Goal: Task Accomplishment & Management: Complete application form

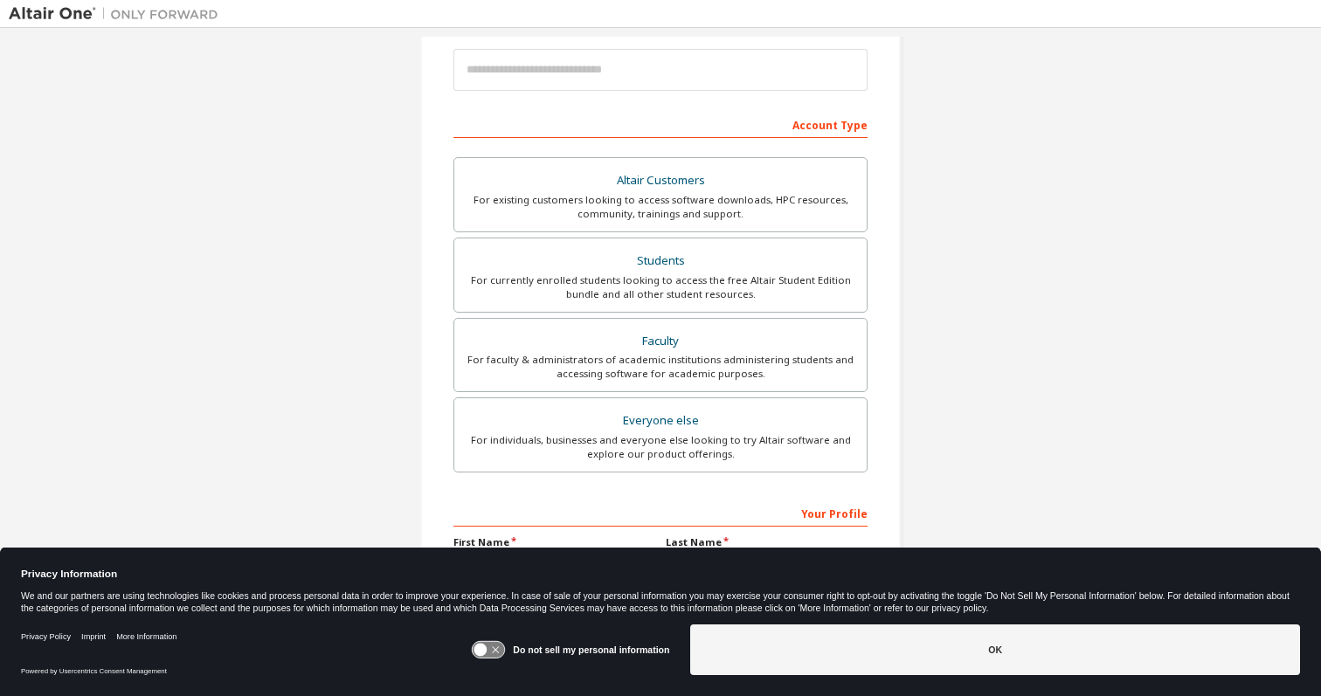
scroll to position [186, 0]
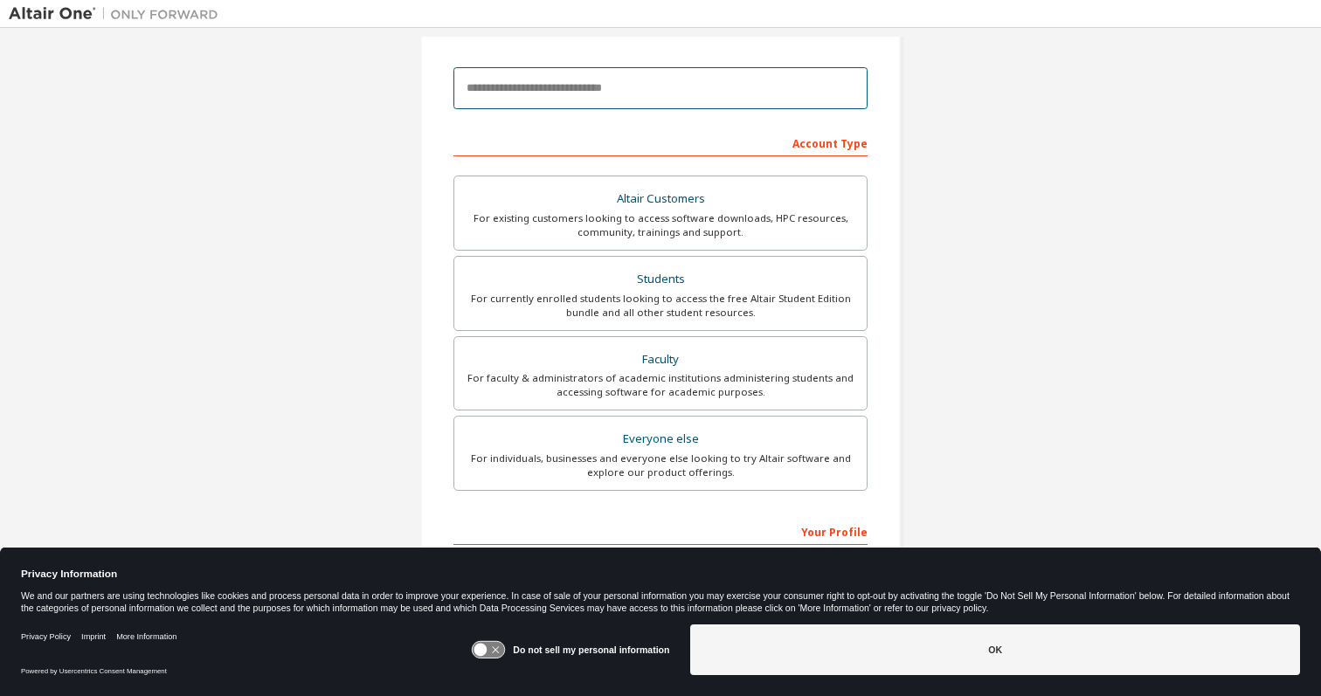
click at [590, 98] on input "email" at bounding box center [660, 88] width 414 height 42
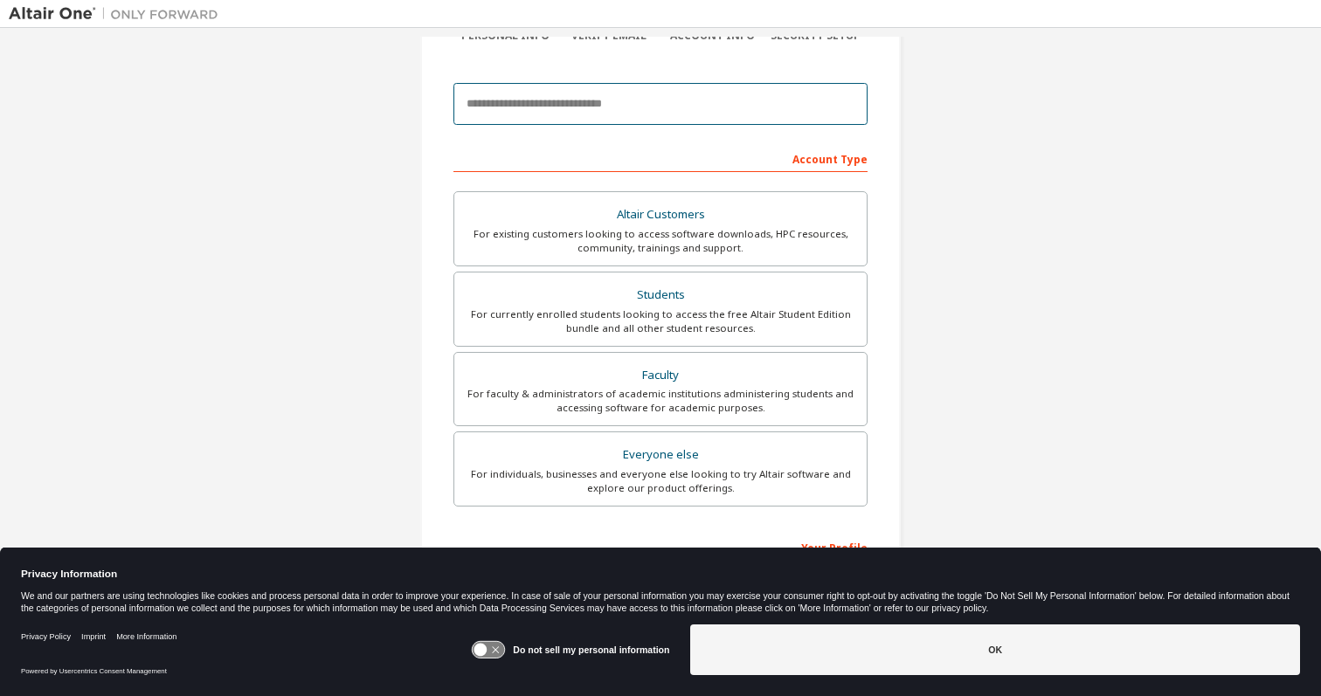
scroll to position [169, 0]
type input "**********"
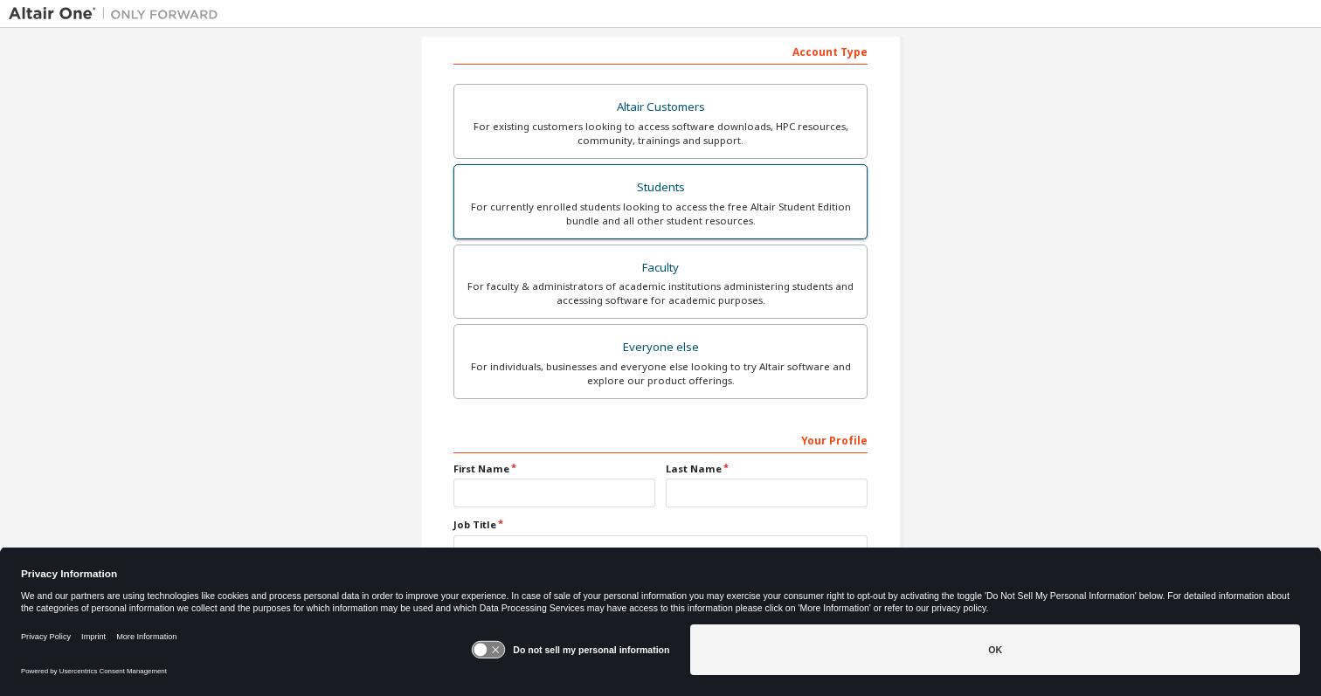
scroll to position [286, 0]
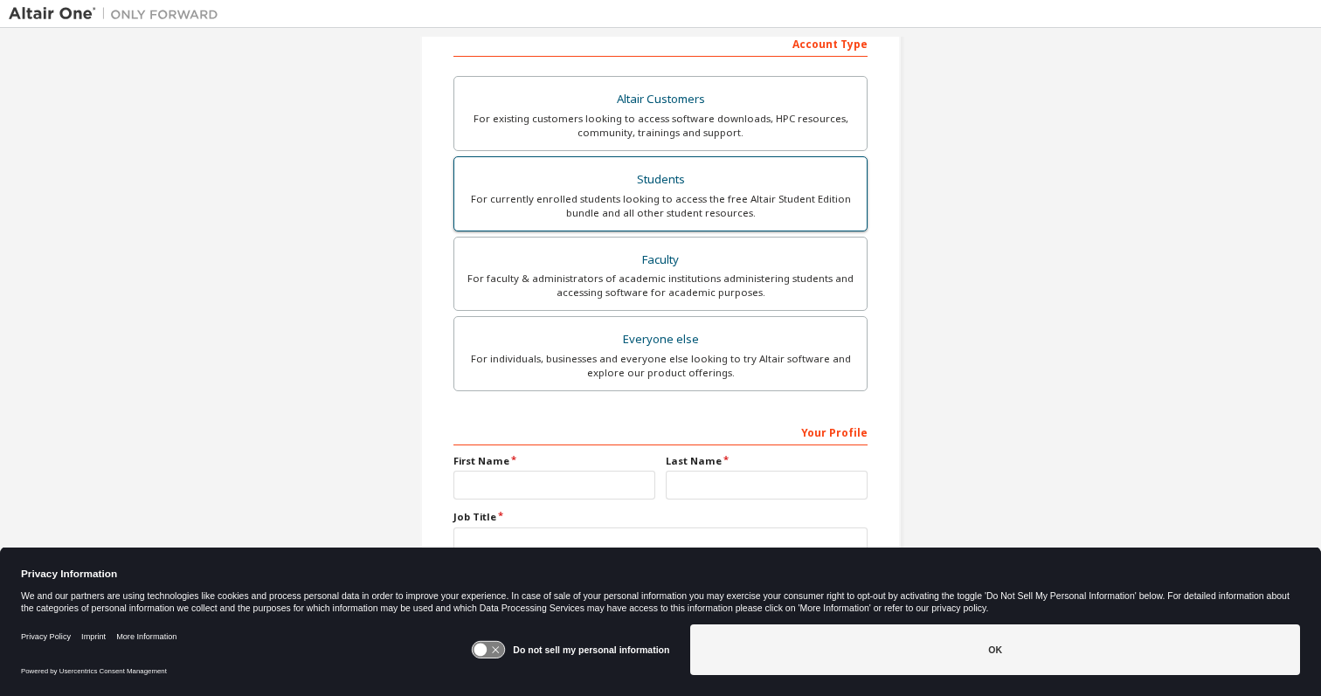
click at [752, 195] on div "For currently enrolled students looking to access the free Altair Student Editi…" at bounding box center [660, 206] width 391 height 28
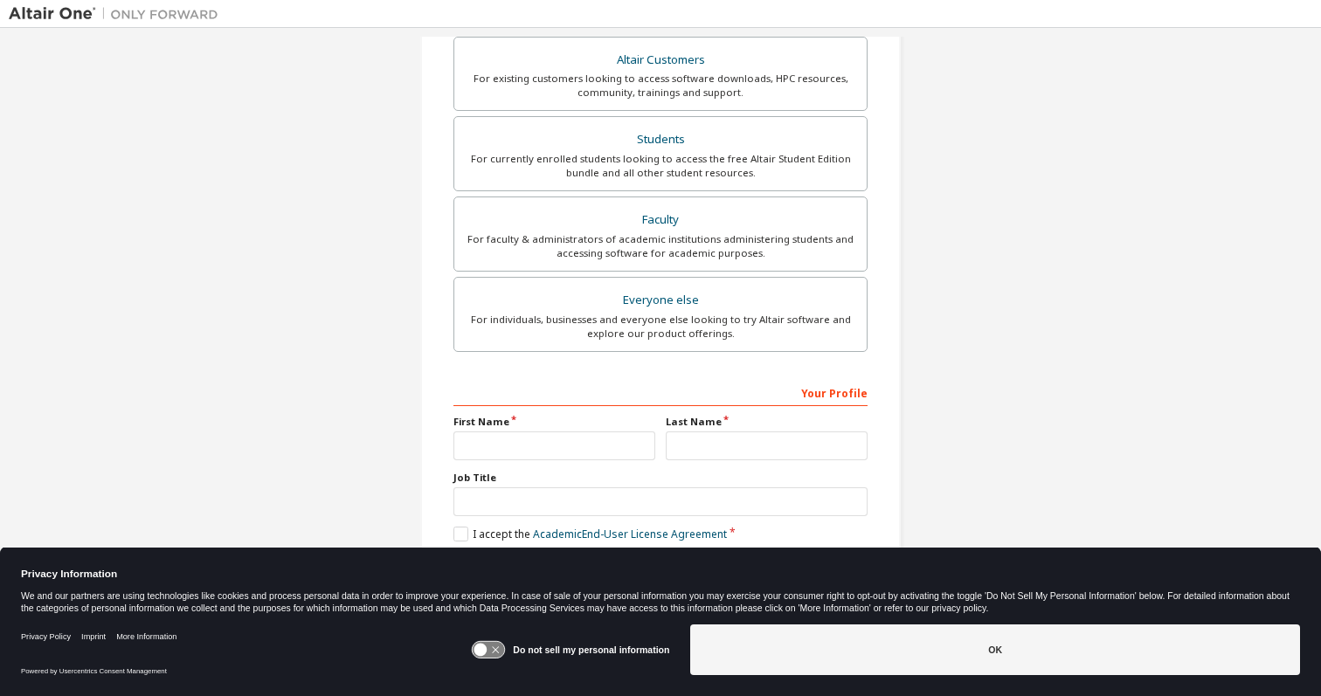
scroll to position [325, 0]
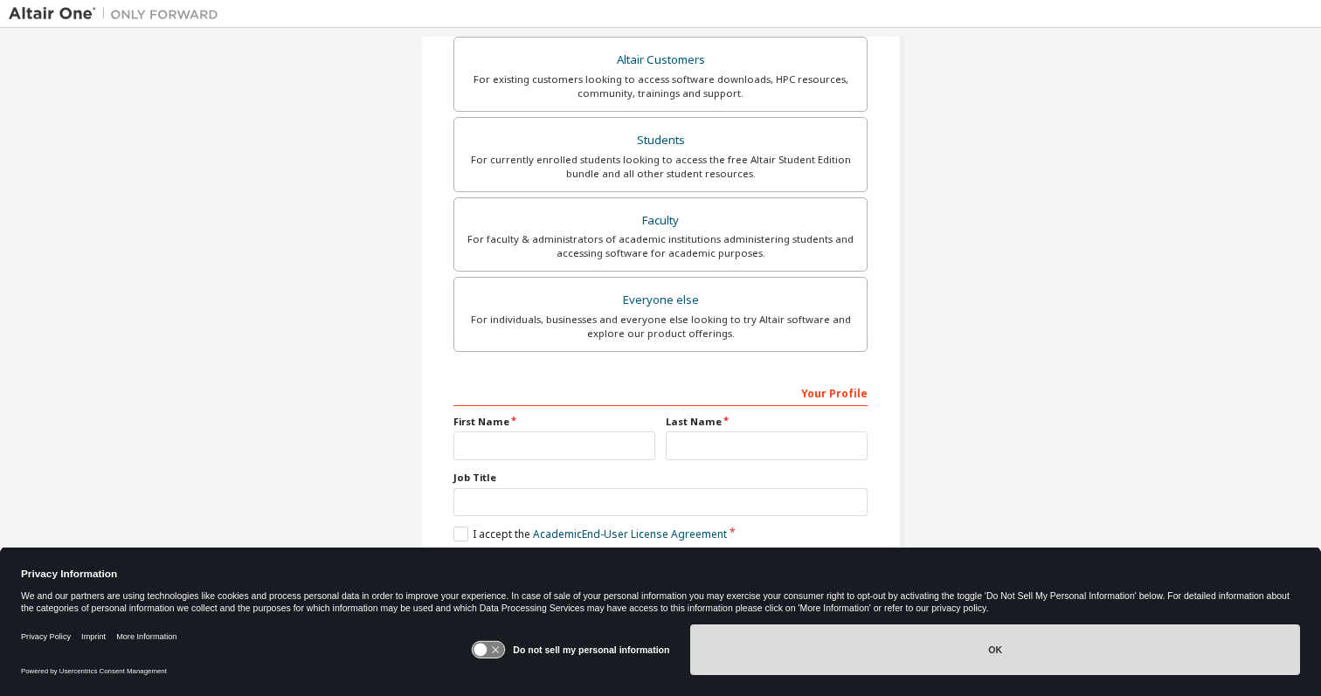
click at [1038, 641] on button "OK" at bounding box center [995, 650] width 610 height 51
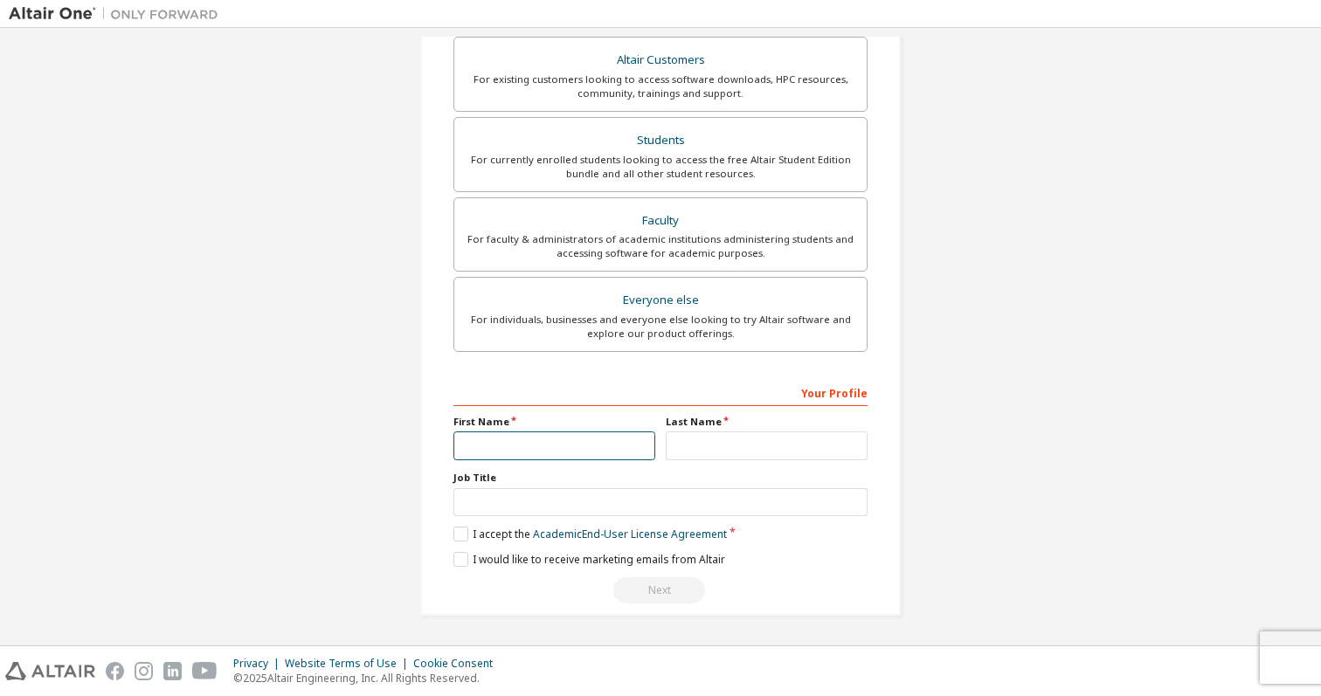
click at [537, 451] on input "text" at bounding box center [554, 445] width 202 height 29
type input "****"
type input "********"
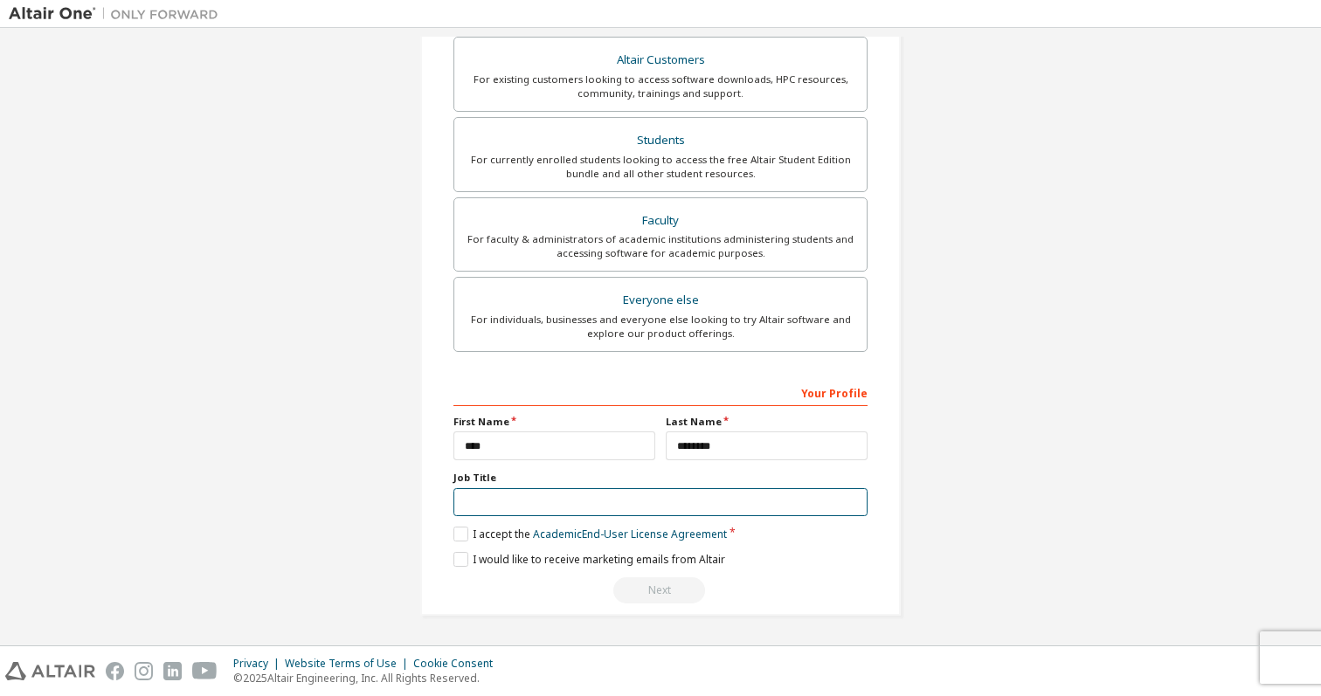
click at [604, 496] on input "text" at bounding box center [660, 502] width 414 height 29
type input "*"
click at [550, 537] on link "Academic End-User License Agreement" at bounding box center [630, 534] width 194 height 15
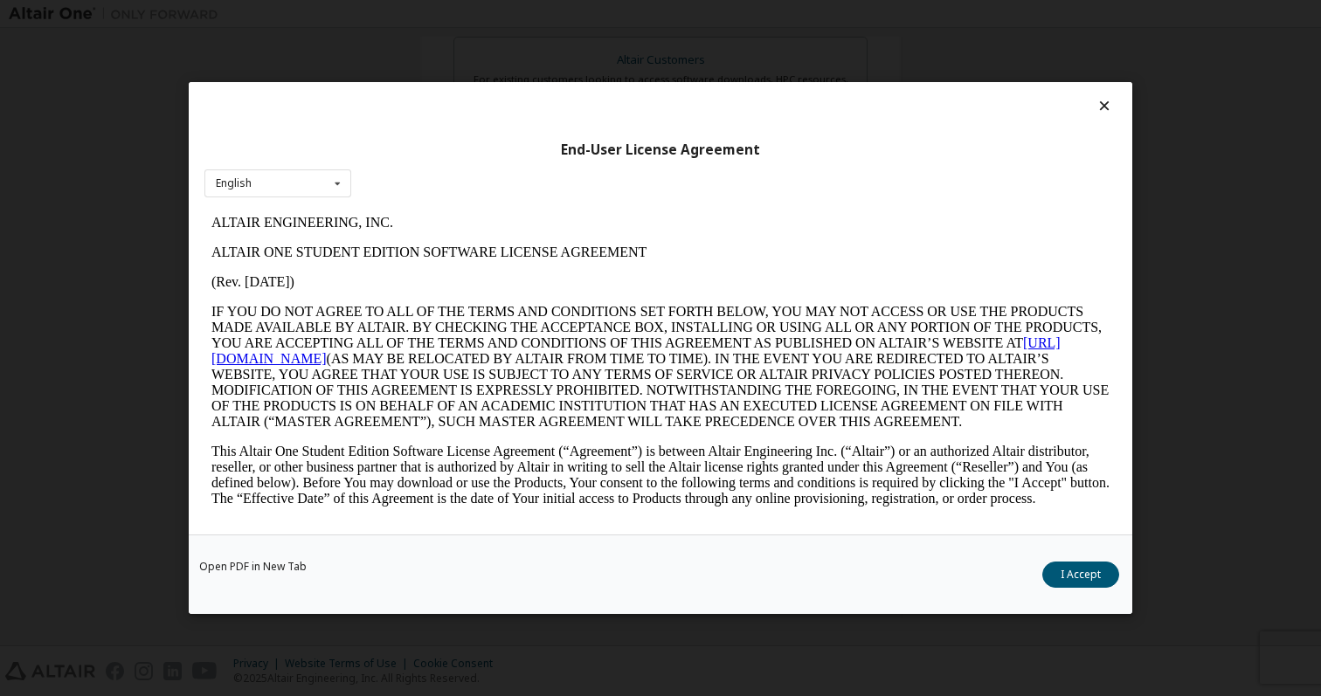
scroll to position [0, 0]
click at [1060, 570] on button "I Accept" at bounding box center [1080, 575] width 77 height 26
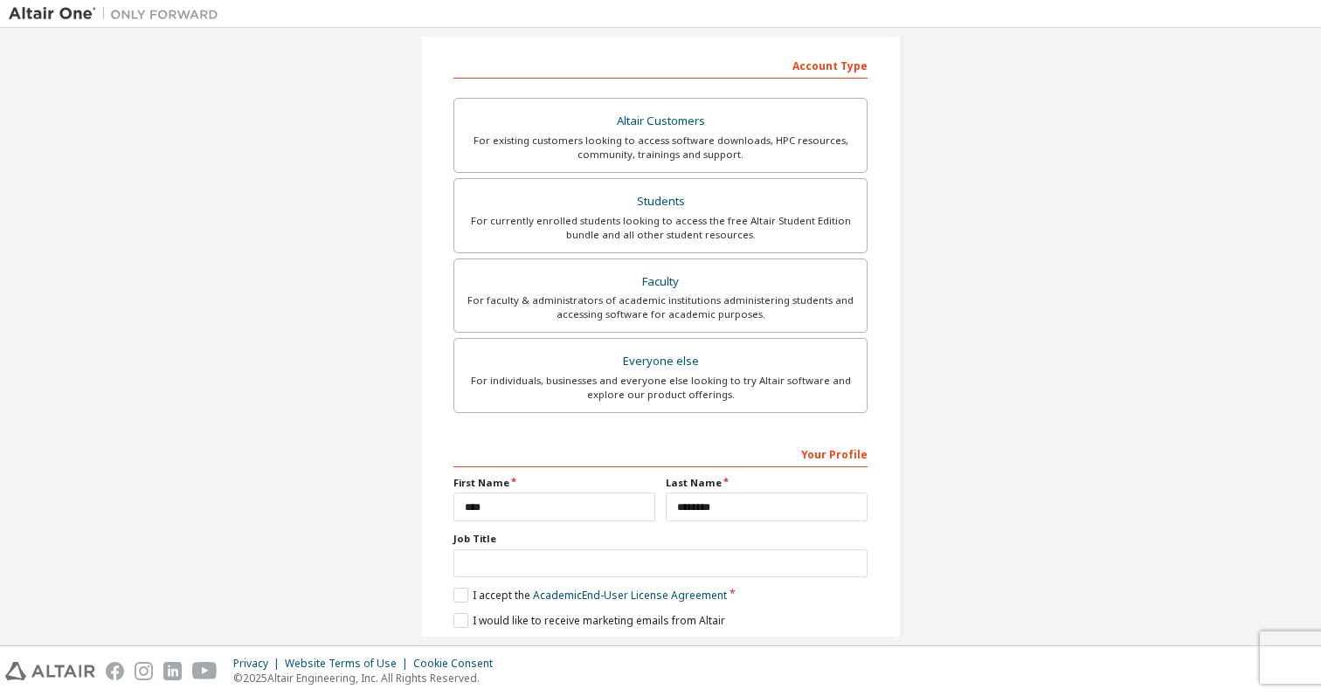
scroll to position [325, 0]
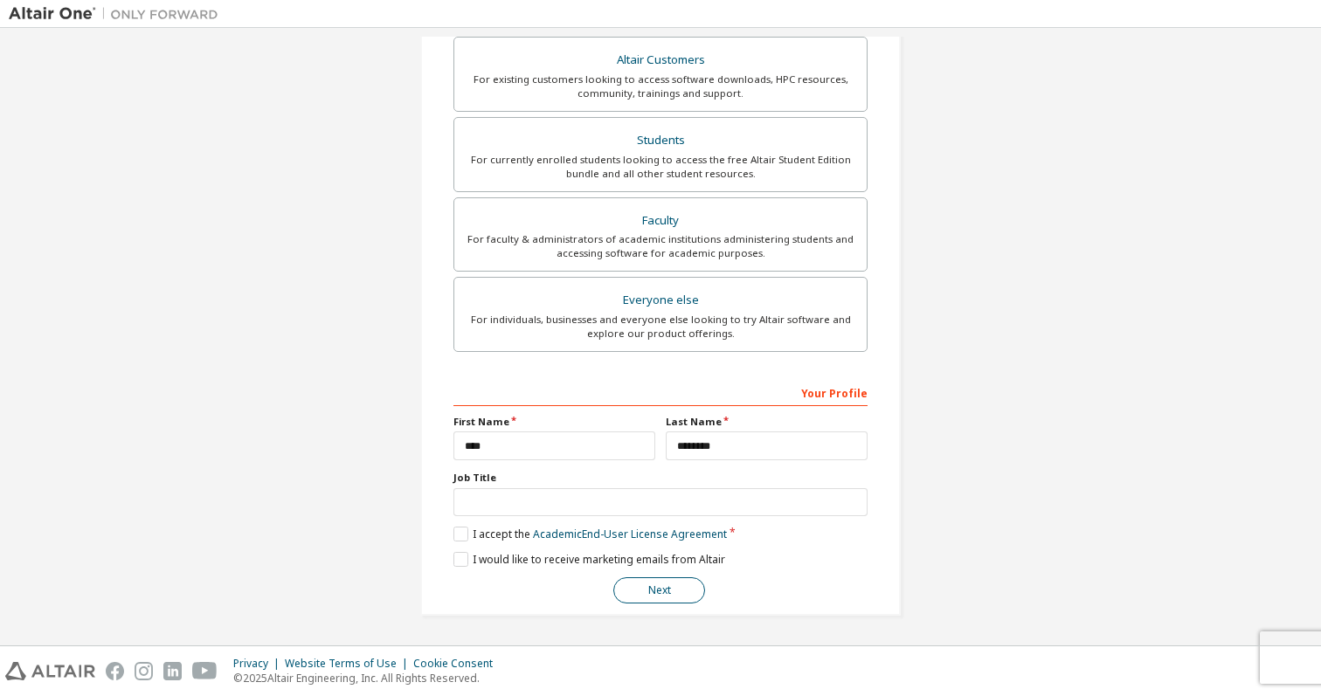
click at [627, 581] on button "Next" at bounding box center [659, 590] width 92 height 26
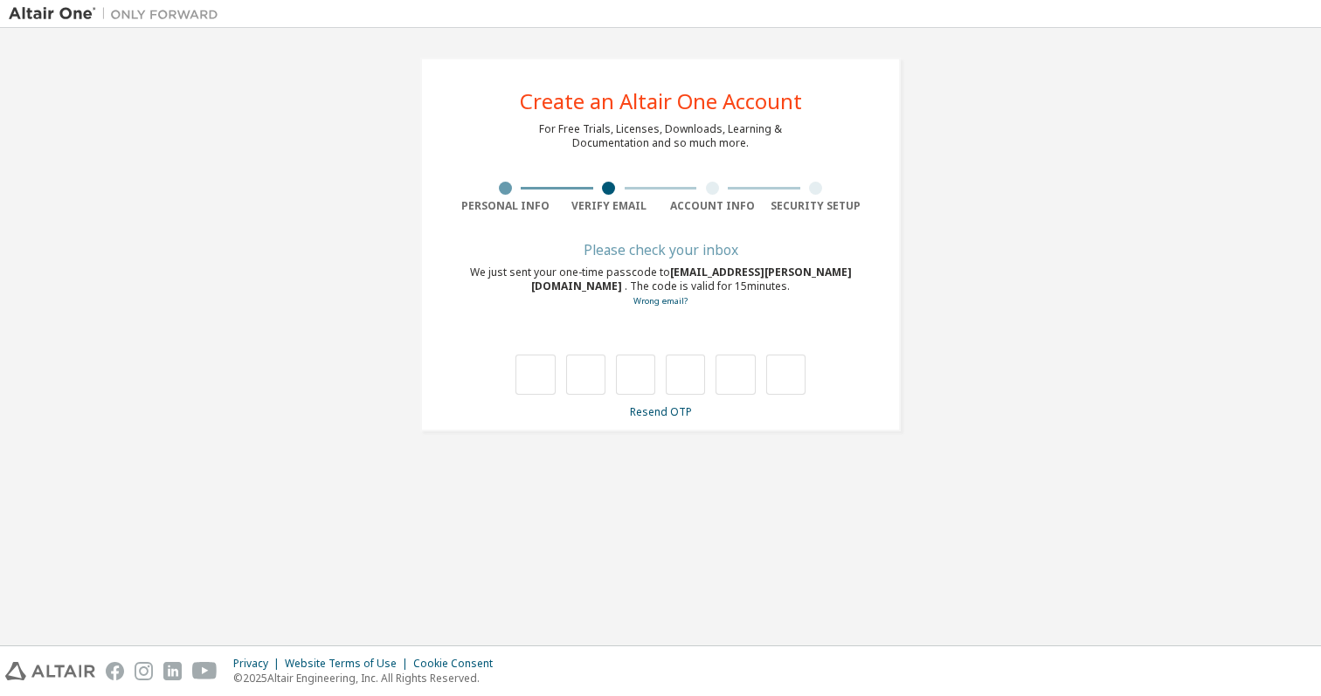
scroll to position [0, 0]
type input "*"
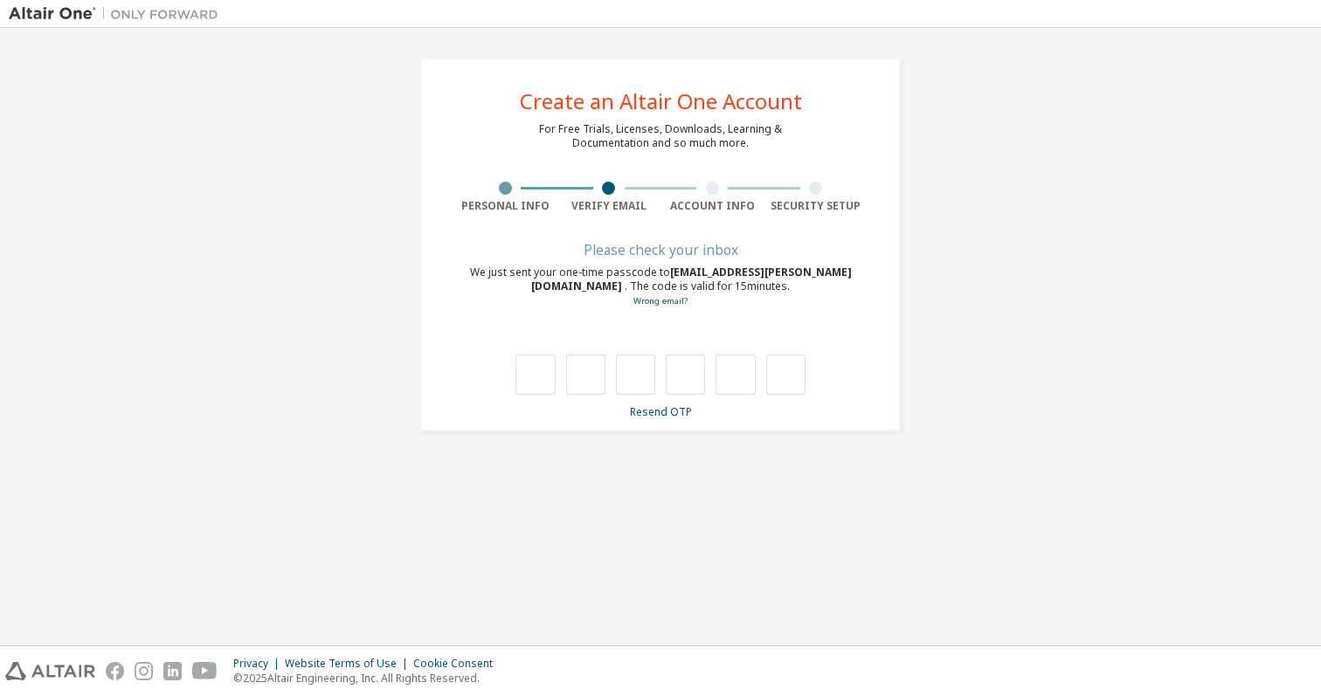
type input "*"
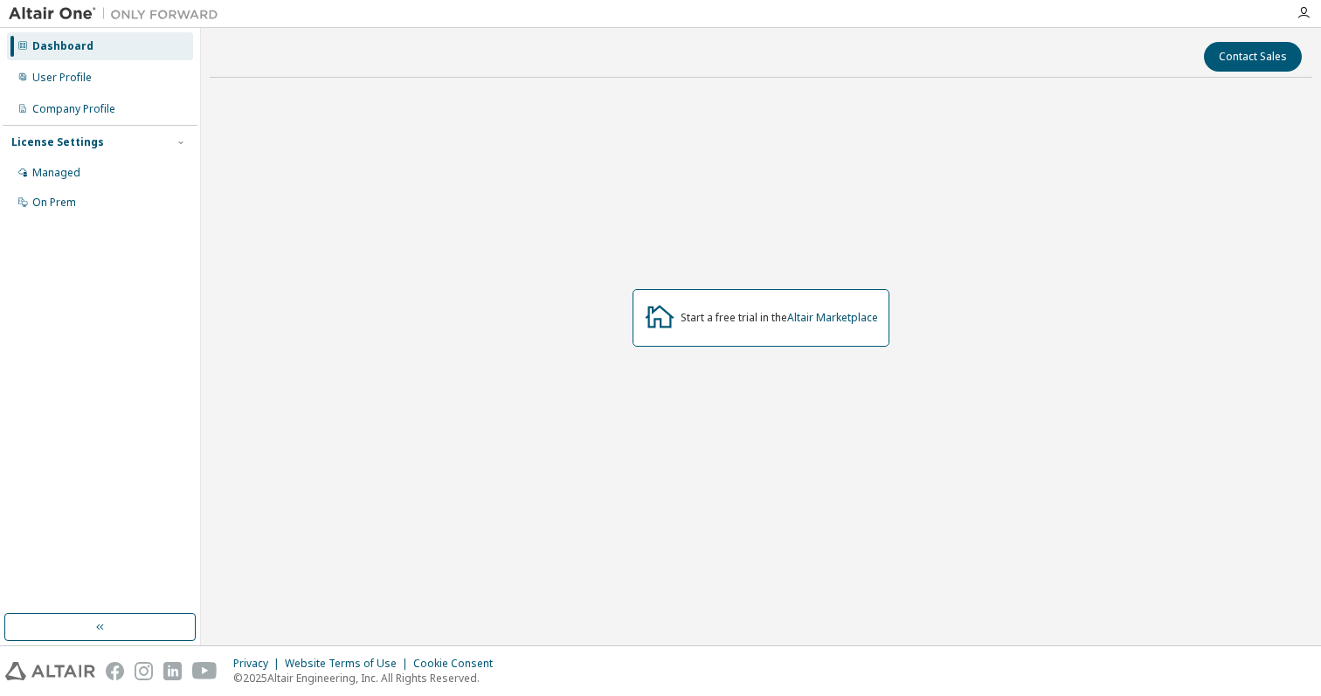
click at [618, 284] on div "Start a free trial in the Altair Marketplace" at bounding box center [761, 318] width 1102 height 452
click at [689, 315] on div "Start a free trial in the Altair Marketplace" at bounding box center [778, 318] width 197 height 14
click at [811, 338] on div "Start a free trial in the Altair Marketplace" at bounding box center [760, 318] width 257 height 58
click at [112, 59] on div "Dashboard" at bounding box center [100, 46] width 186 height 28
click at [1307, 24] on div at bounding box center [1303, 13] width 35 height 26
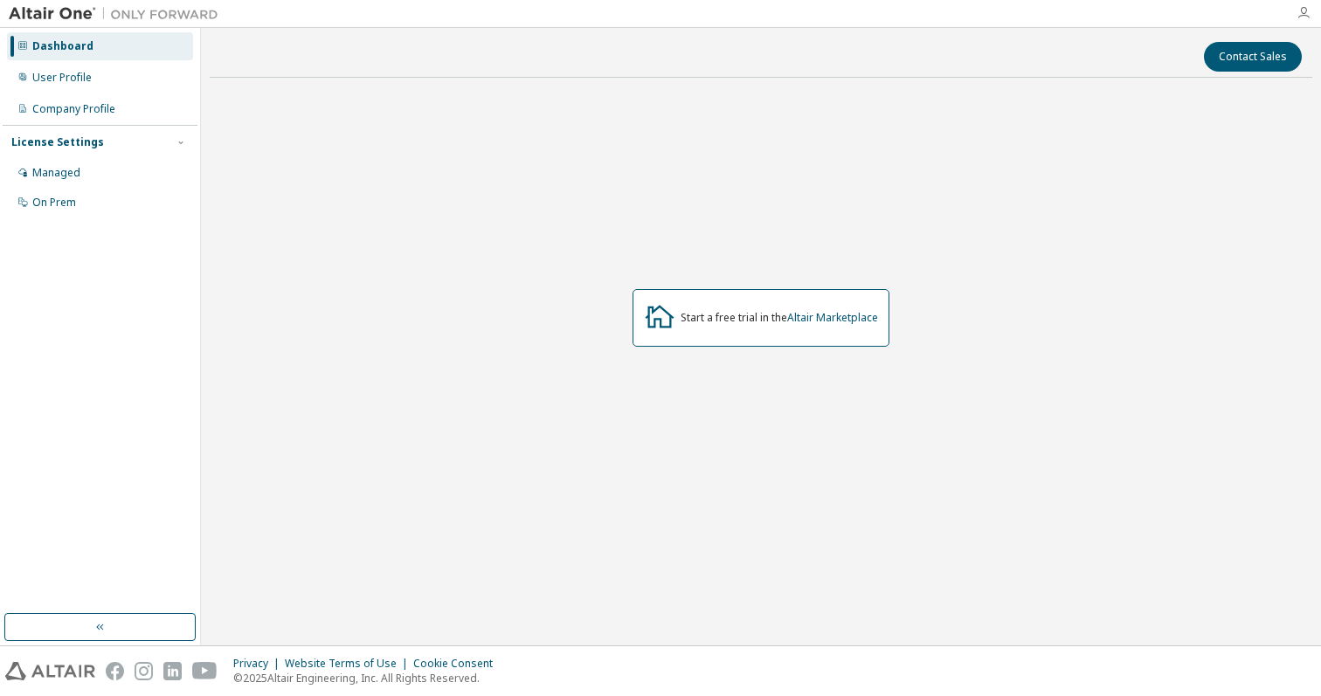
click at [1307, 16] on icon "button" at bounding box center [1303, 13] width 14 height 14
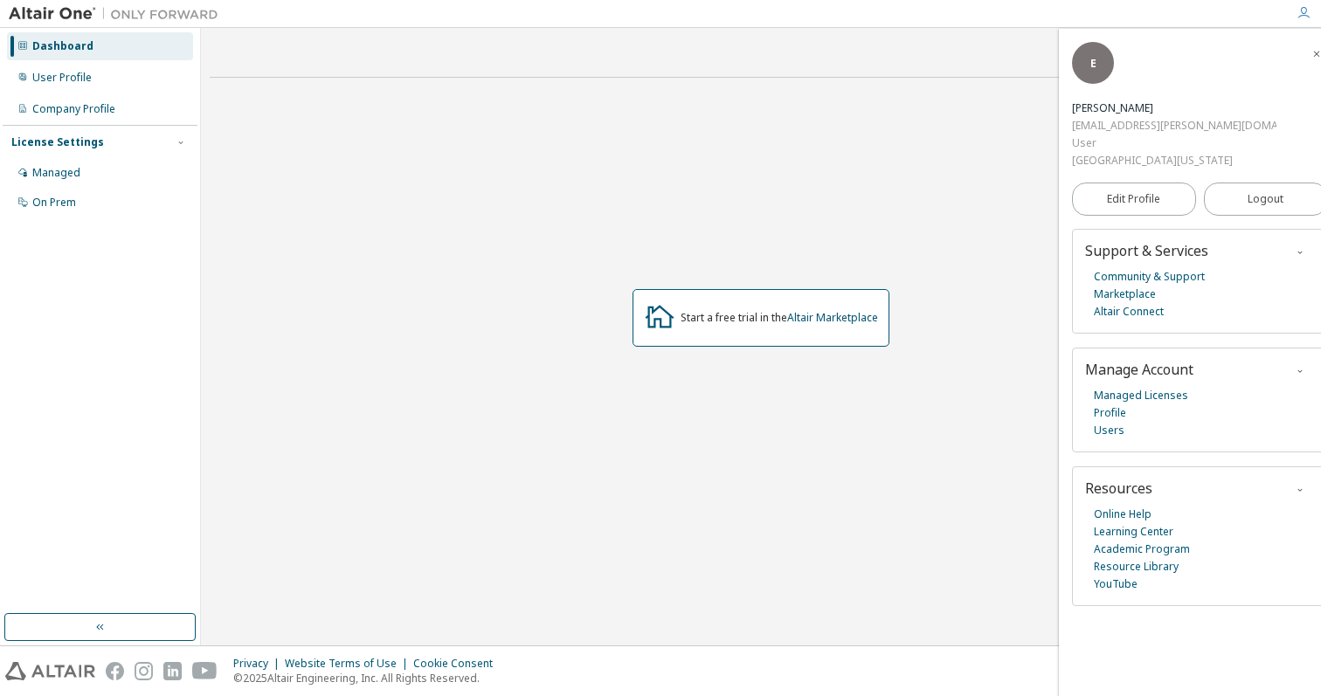
click at [1311, 59] on icon "button" at bounding box center [1316, 53] width 10 height 14
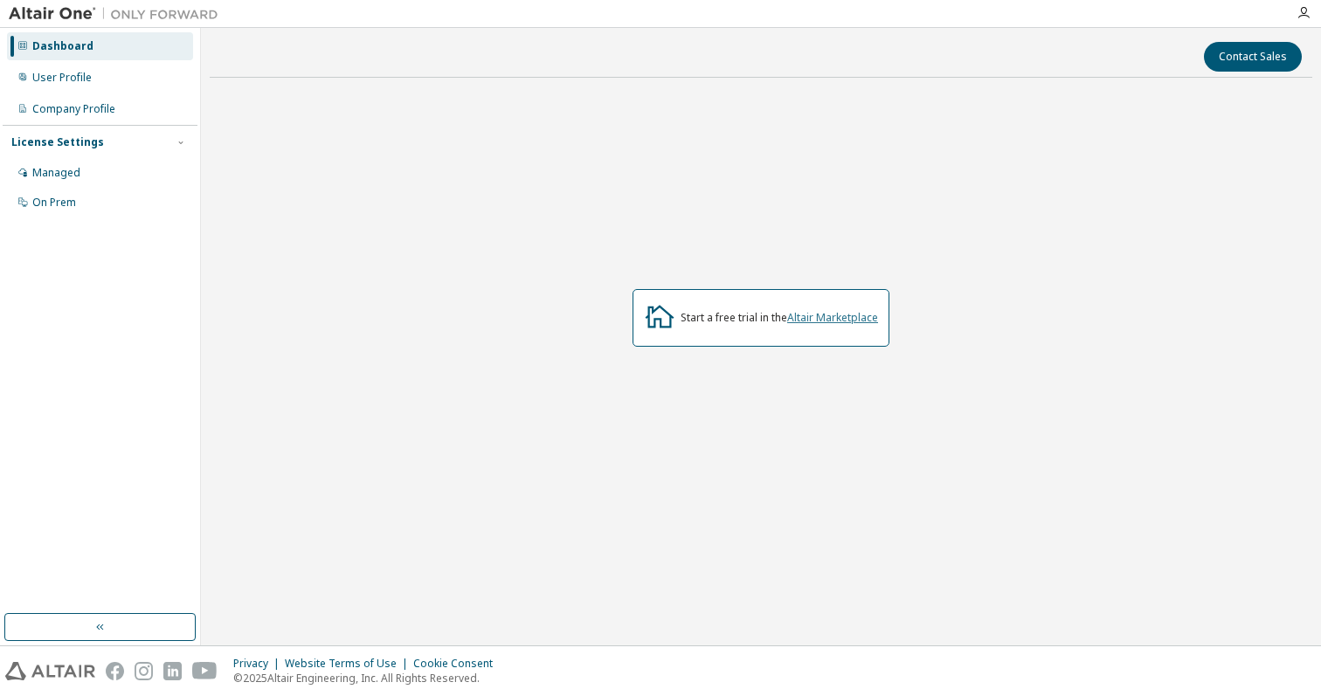
click at [826, 321] on link "Altair Marketplace" at bounding box center [832, 317] width 91 height 15
